Goal: Information Seeking & Learning: Understand process/instructions

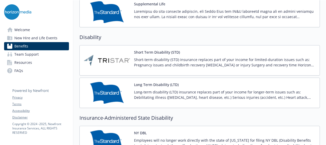
scroll to position [399, 0]
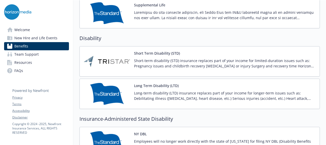
click at [120, 57] on img at bounding box center [107, 62] width 46 height 22
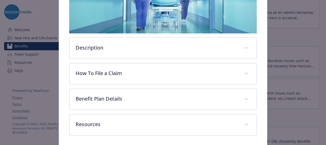
scroll to position [116, 0]
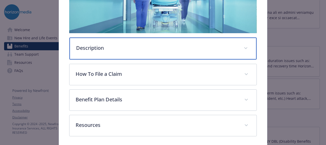
click at [134, 51] on div "Description" at bounding box center [162, 49] width 187 height 22
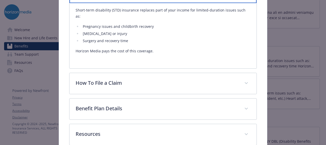
scroll to position [173, 0]
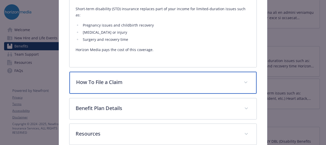
click at [137, 79] on p "How To File a Claim" at bounding box center [156, 83] width 161 height 8
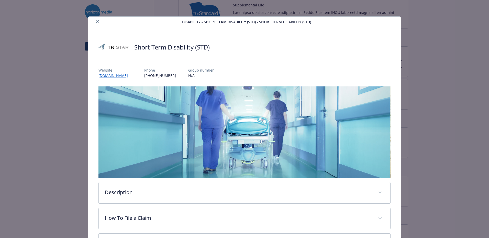
scroll to position [15, 0]
